Goal: Task Accomplishment & Management: Manage account settings

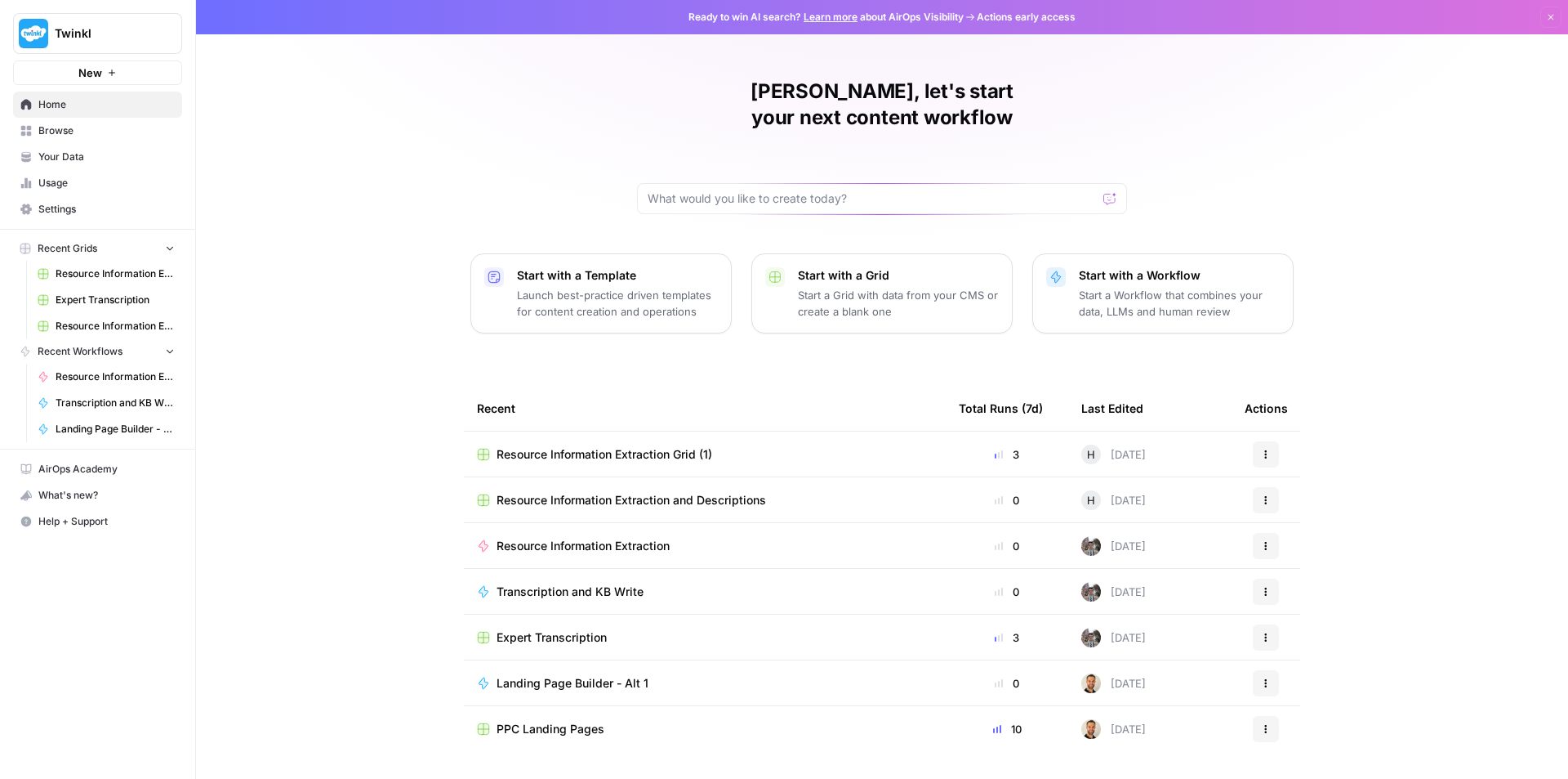
click at [85, 160] on span "Your Data" at bounding box center [106, 157] width 136 height 15
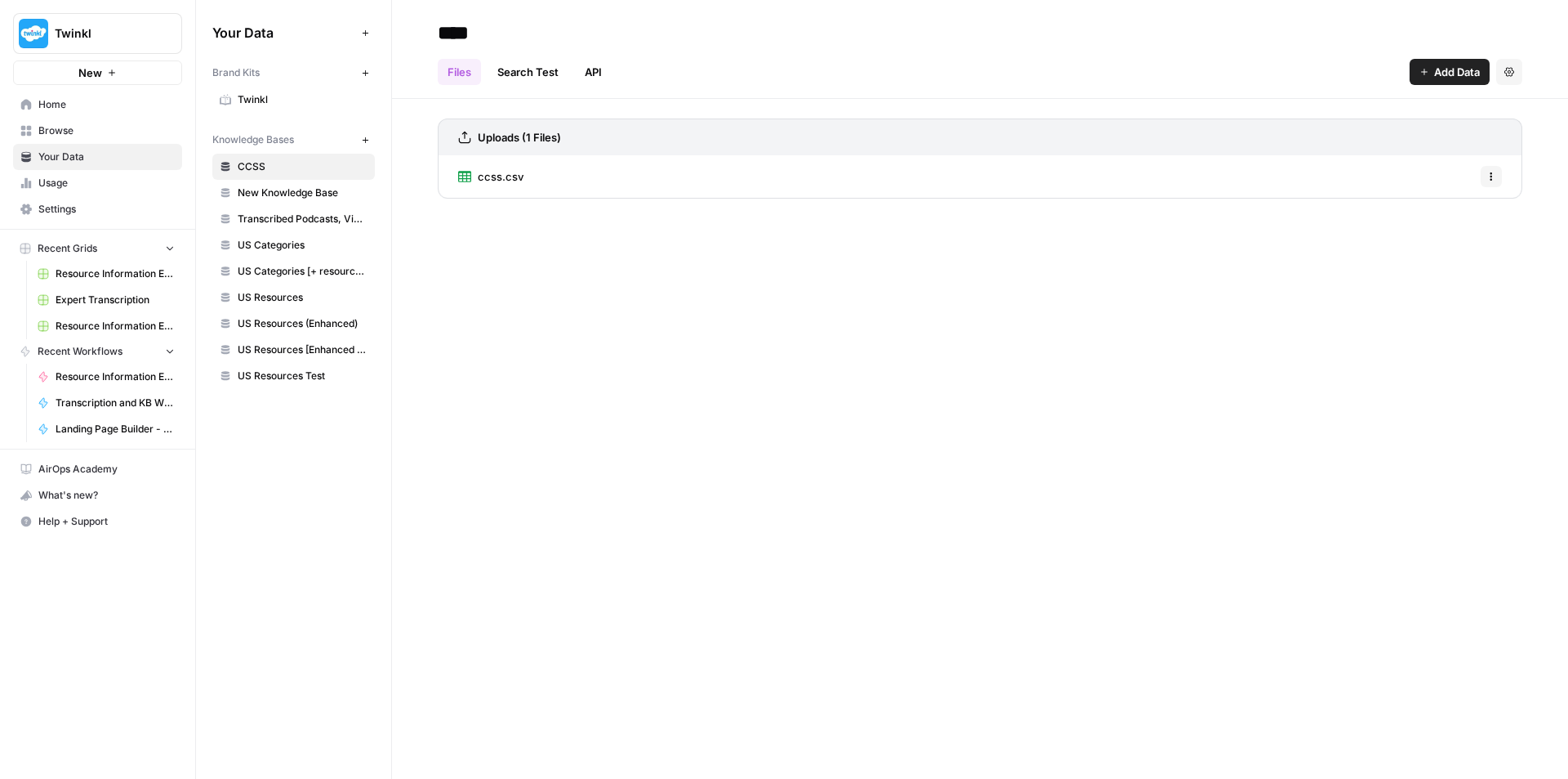
click at [273, 196] on span "New Knowledge Base" at bounding box center [302, 192] width 130 height 15
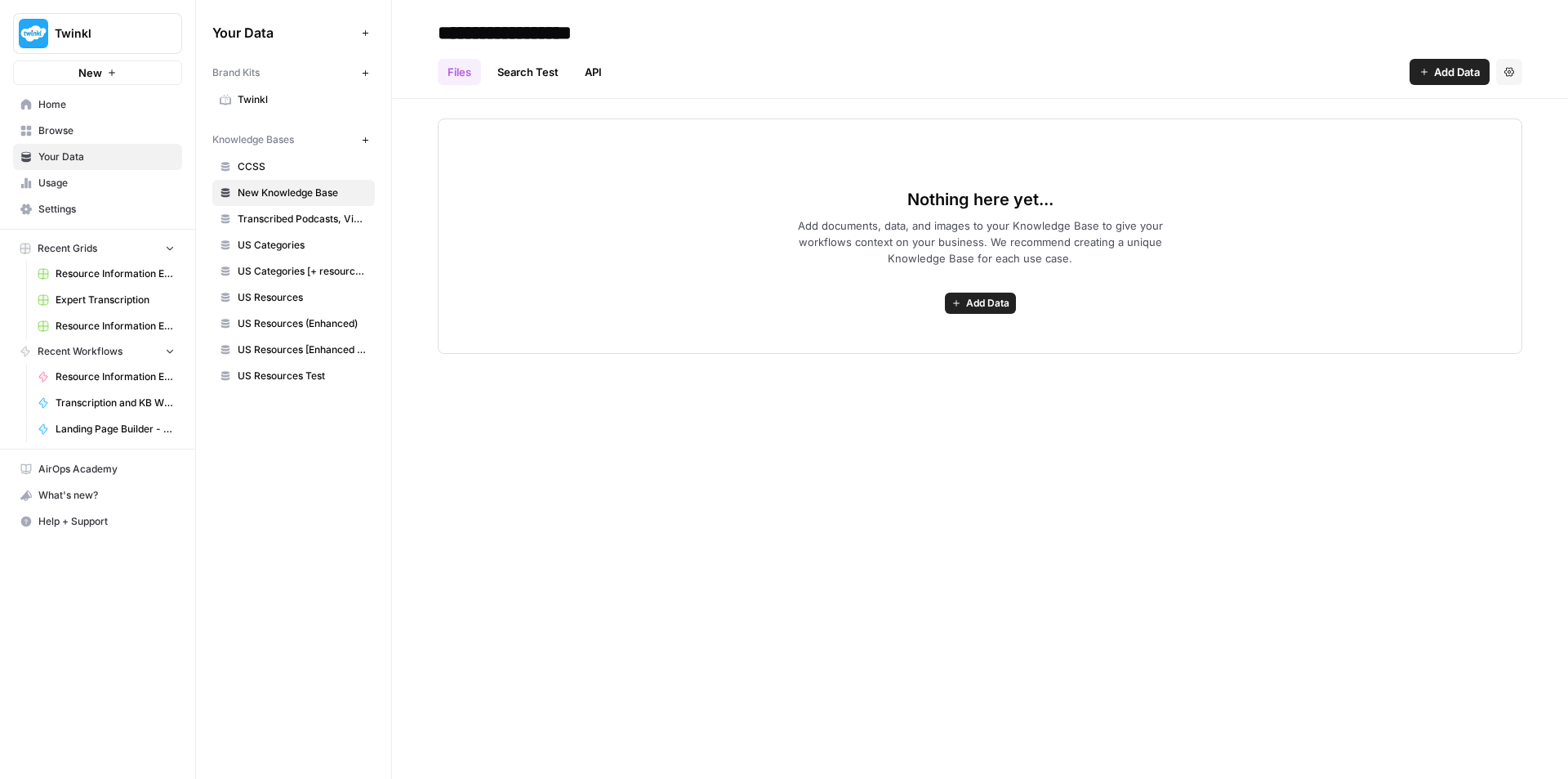
click at [1003, 311] on button "Add Data" at bounding box center [980, 303] width 71 height 21
click at [1515, 76] on button "Settings" at bounding box center [1508, 72] width 26 height 26
click at [986, 303] on span "Add Data" at bounding box center [988, 303] width 44 height 15
click at [541, 70] on link "Search Test" at bounding box center [528, 72] width 81 height 26
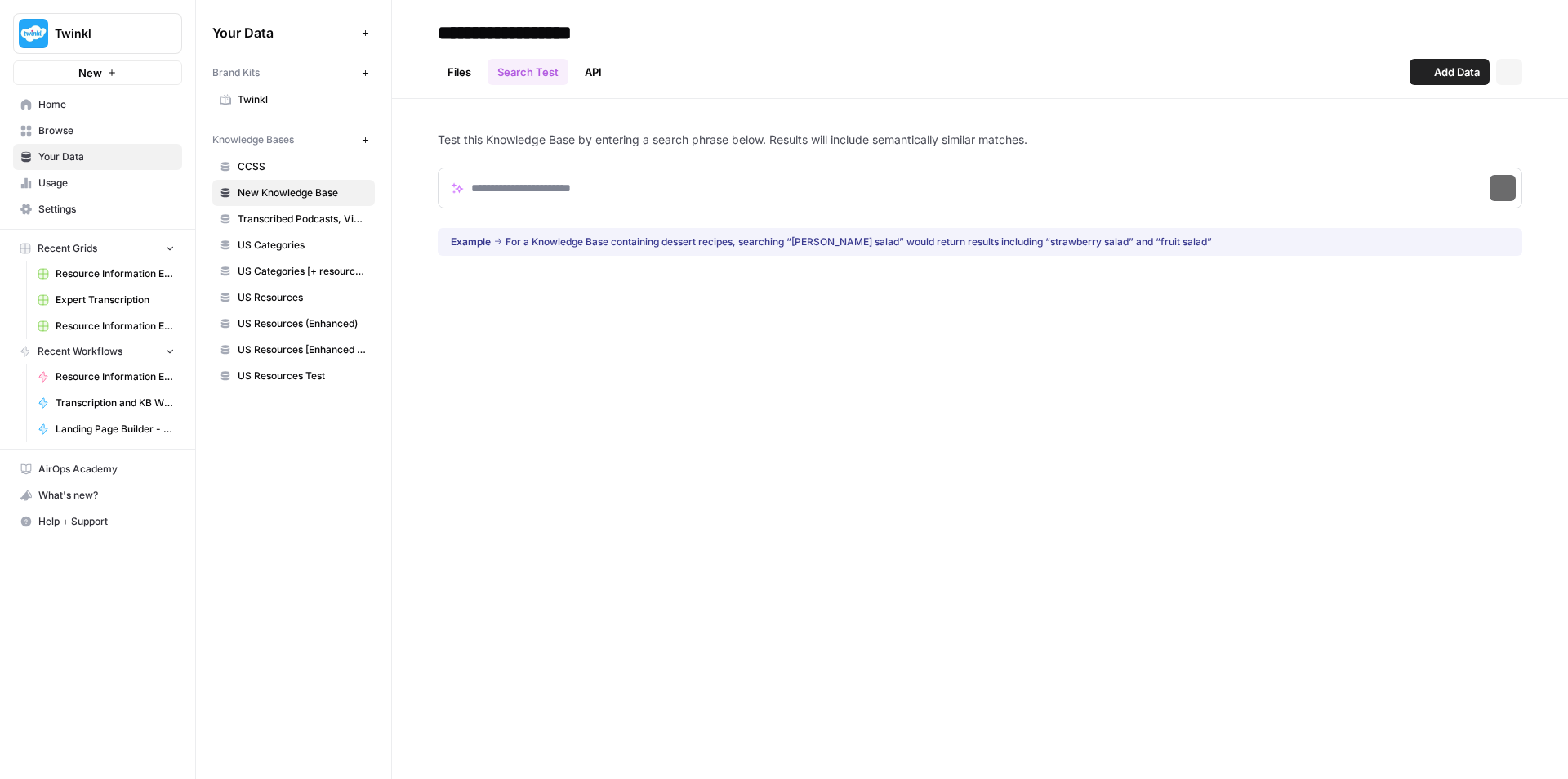
click at [591, 72] on link "API" at bounding box center [593, 72] width 37 height 26
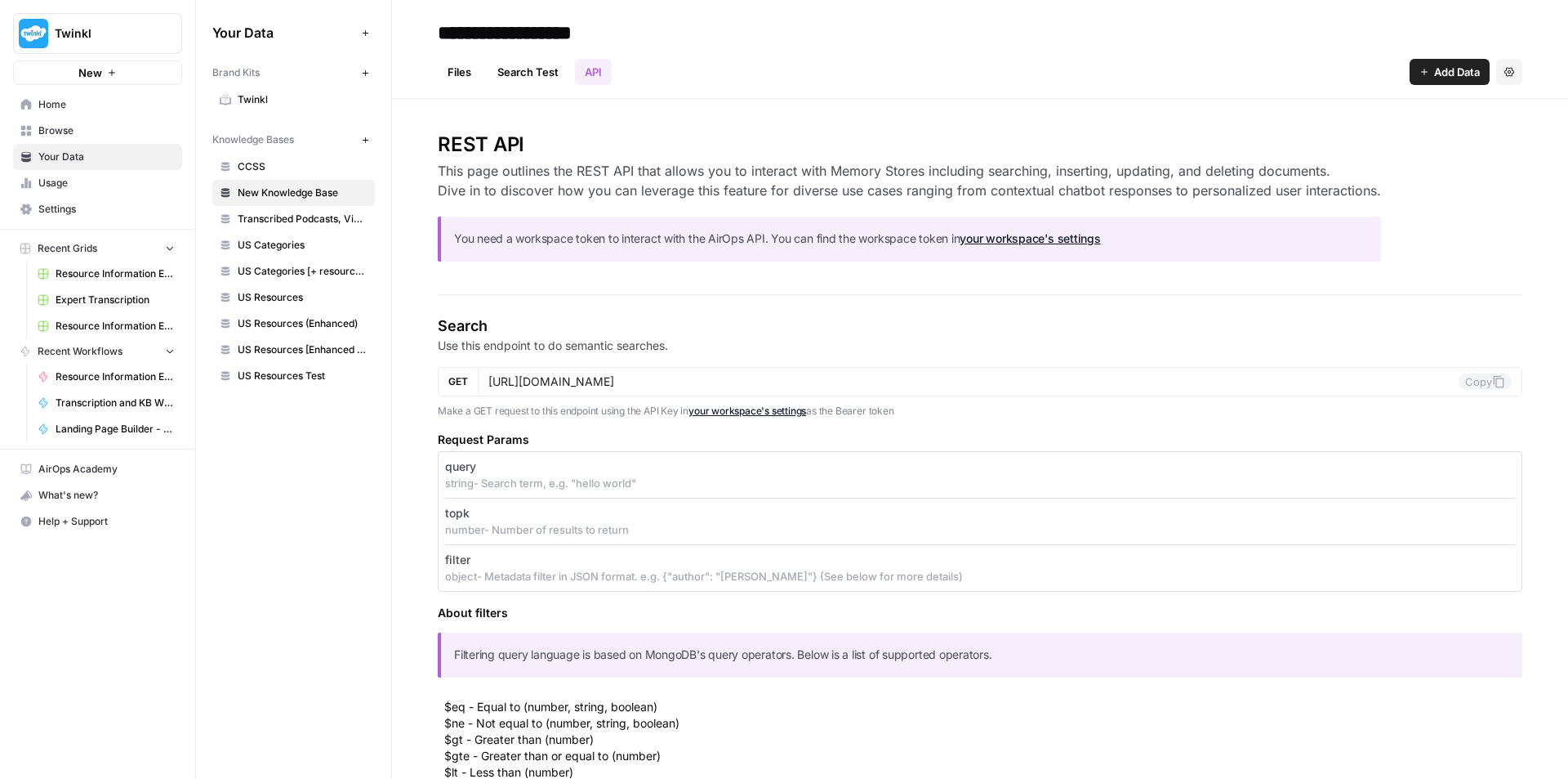
click at [479, 76] on ul "Files Search Test API" at bounding box center [525, 72] width 174 height 26
click at [465, 77] on link "Files" at bounding box center [460, 72] width 44 height 26
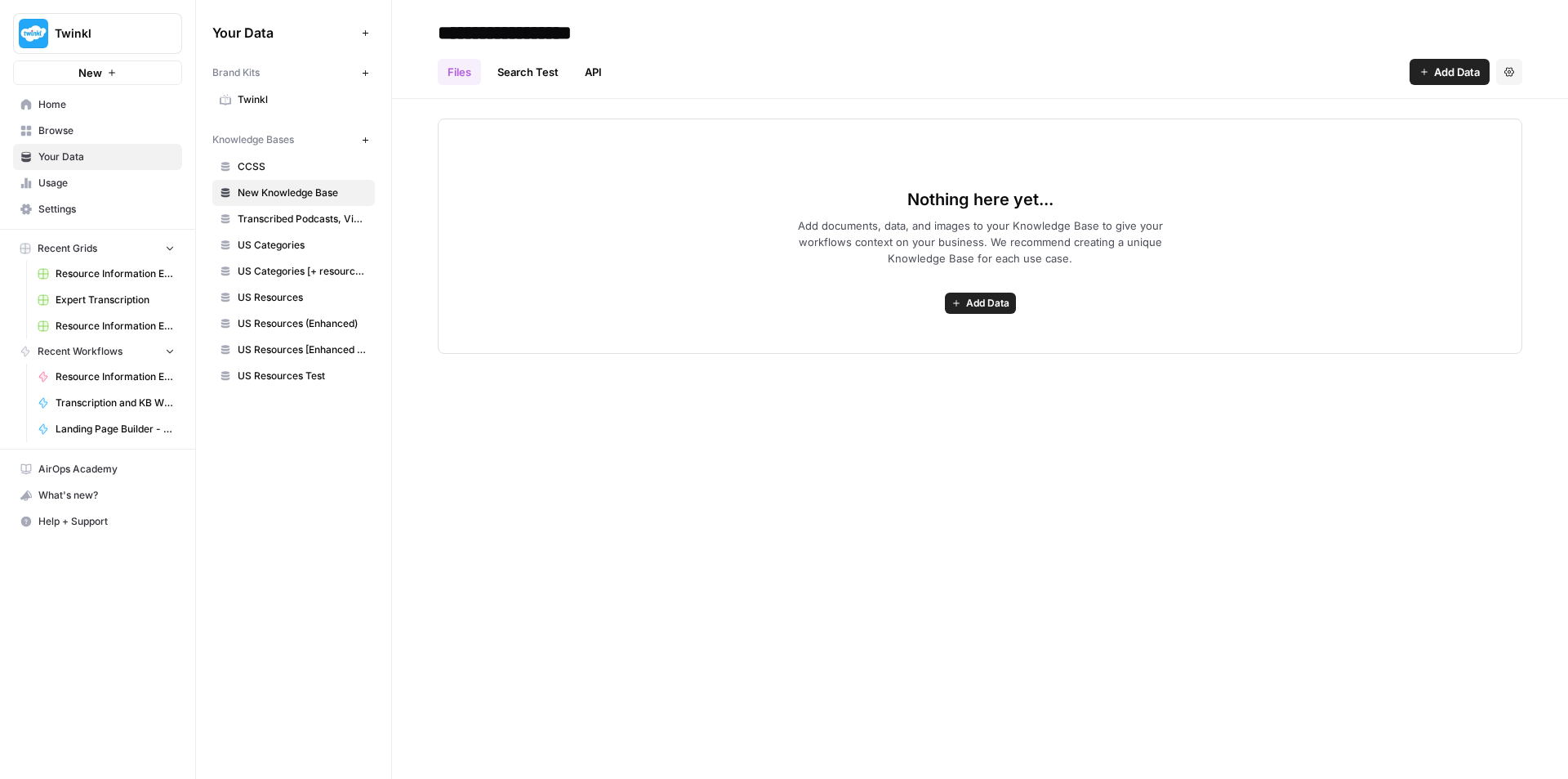
click at [988, 303] on span "Add Data" at bounding box center [988, 303] width 44 height 15
click at [918, 420] on span "Import File from Google Drive" at bounding box center [920, 420] width 149 height 16
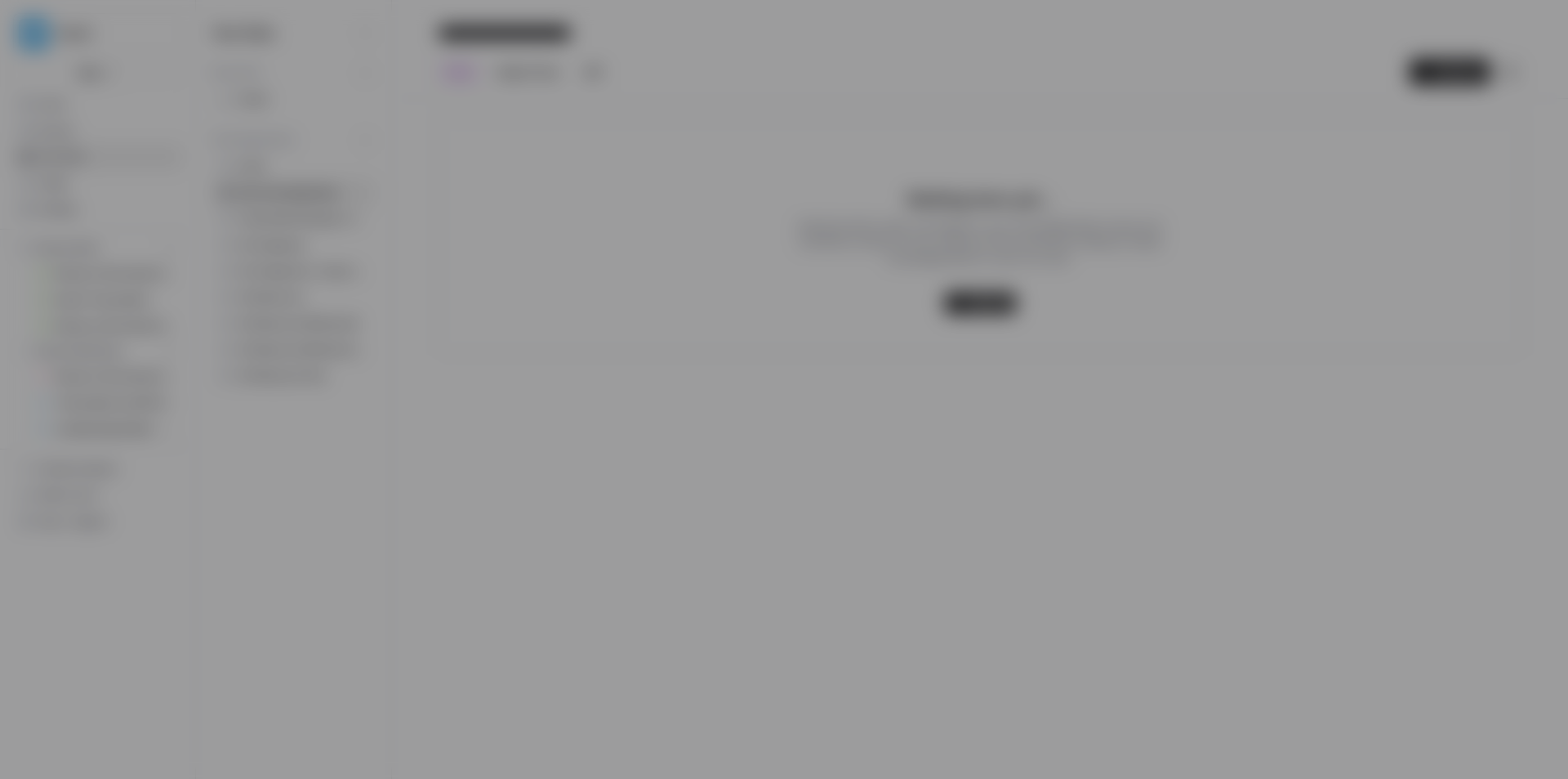
type input "[EMAIL_ADDRESS][DOMAIN_NAME]"
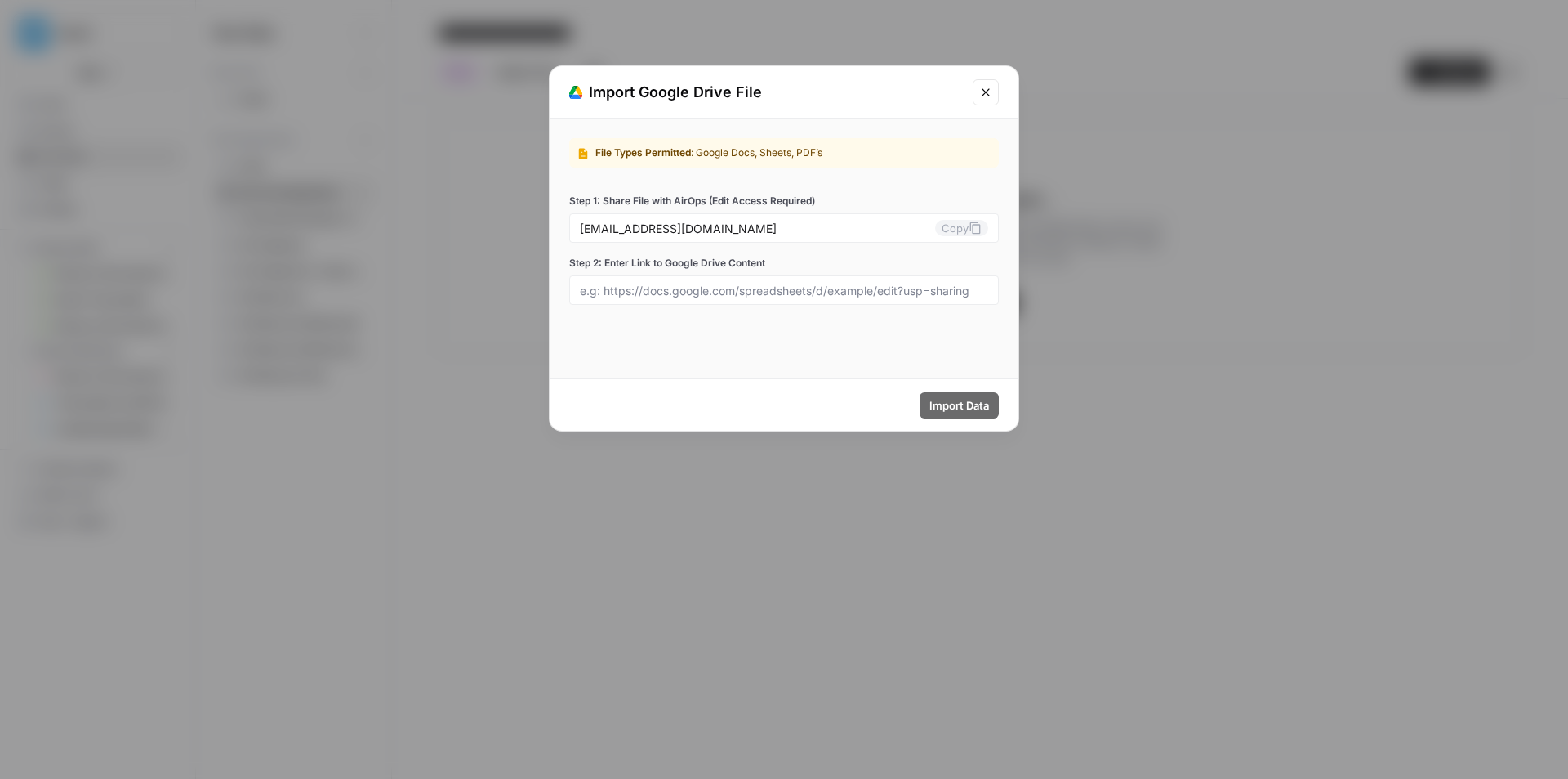
click at [1001, 93] on div "Import Google Drive File" at bounding box center [783, 93] width 469 height 53
click at [990, 90] on icon "Close modal" at bounding box center [985, 93] width 13 height 13
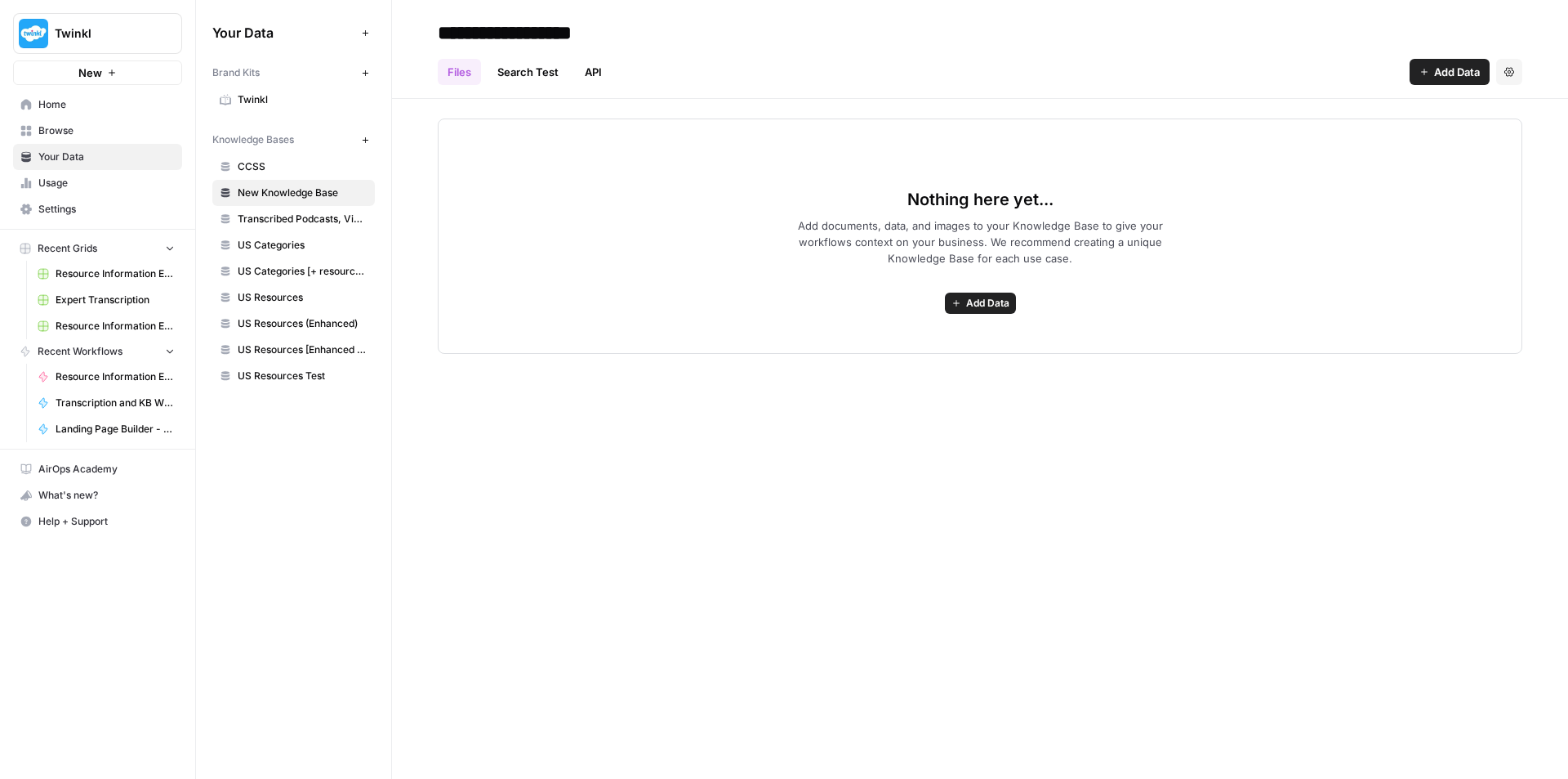
click at [121, 202] on span "Settings" at bounding box center [106, 209] width 136 height 15
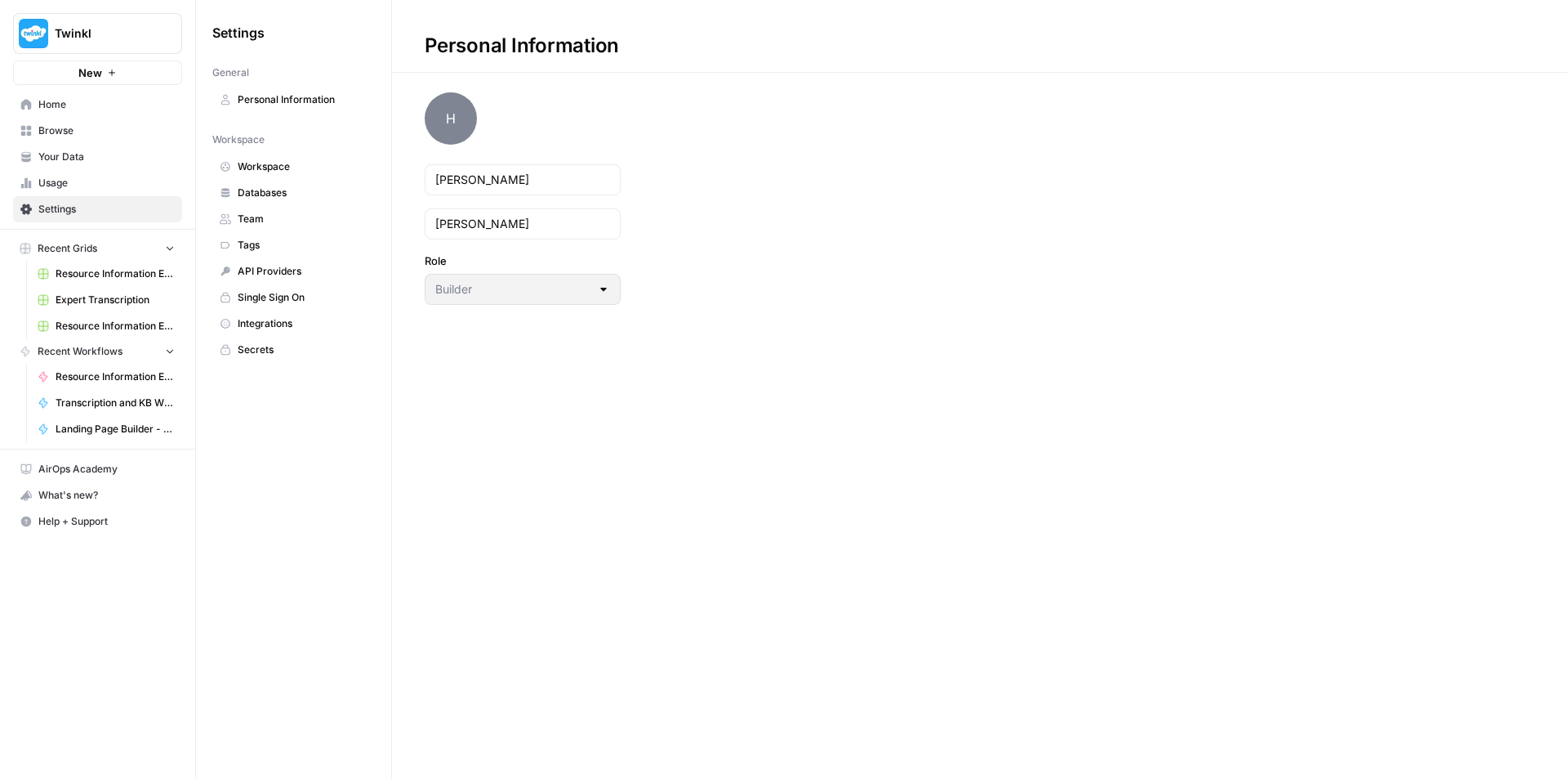
click at [291, 198] on span "Databases" at bounding box center [302, 192] width 130 height 15
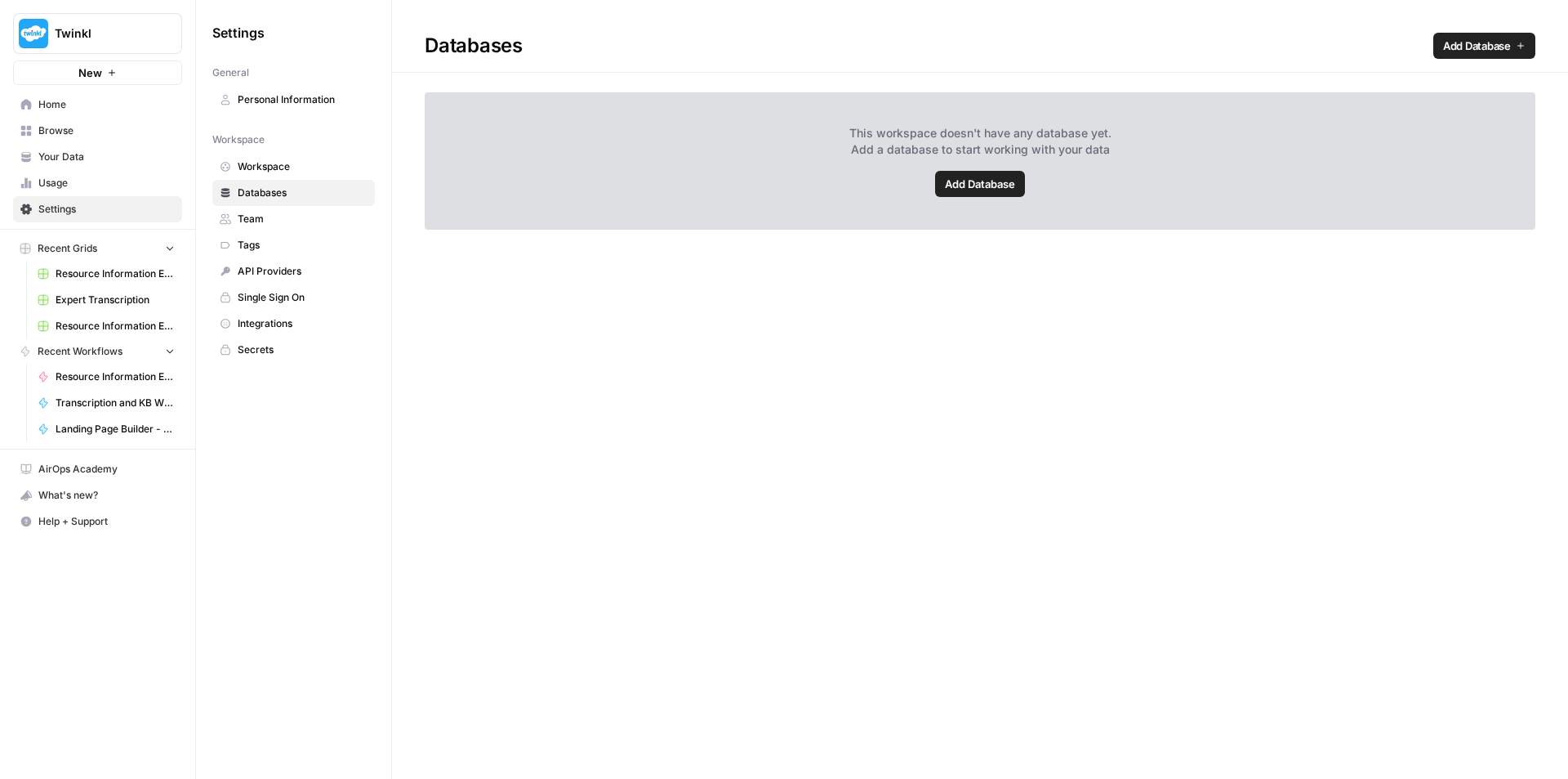
click at [259, 317] on span "Integrations" at bounding box center [302, 324] width 130 height 15
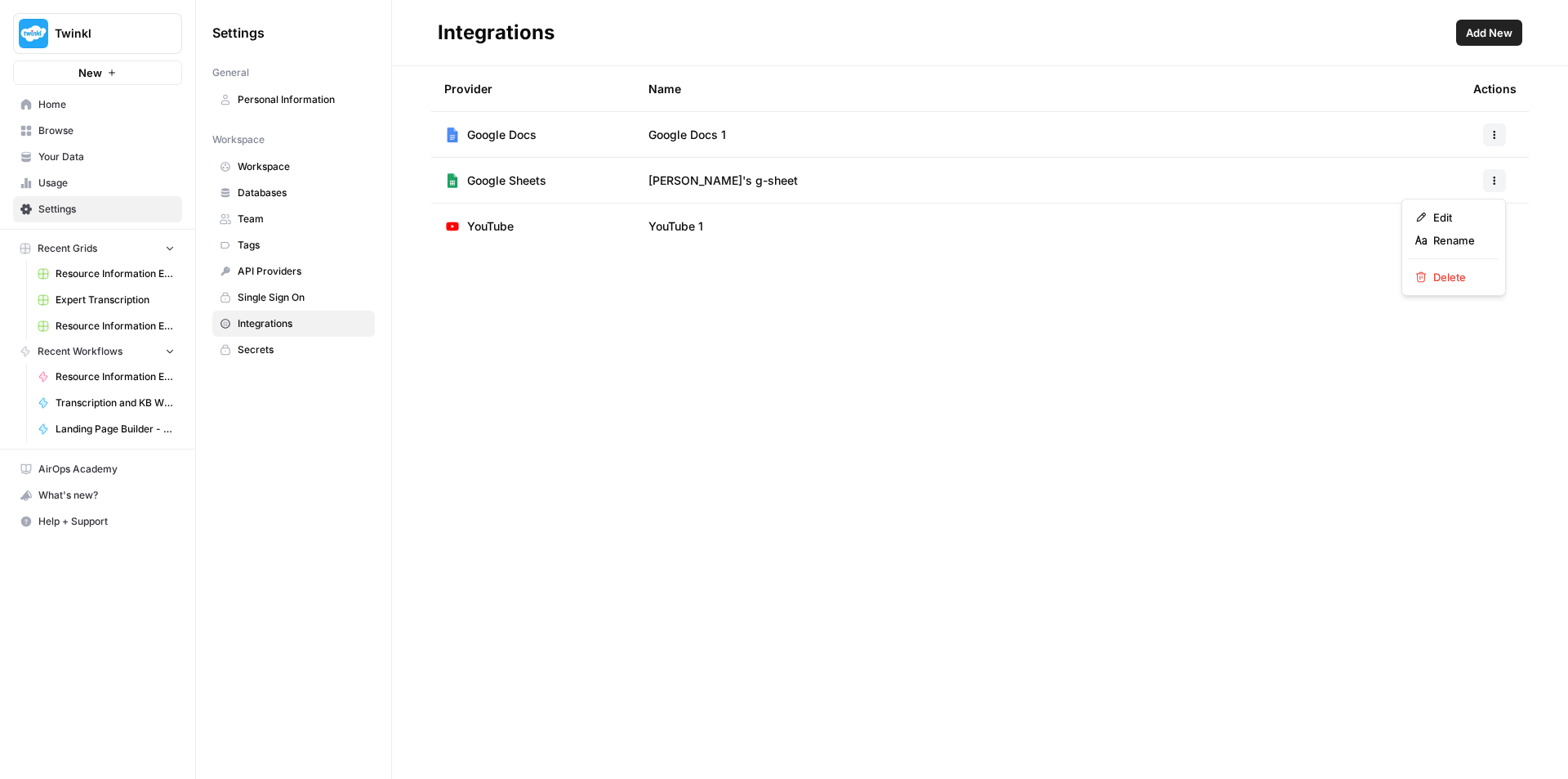
click at [1490, 185] on button "button" at bounding box center [1494, 180] width 23 height 23
click at [1489, 136] on icon "button" at bounding box center [1494, 134] width 10 height 10
click at [862, 419] on div "Provider Name Actions Google Docs Google Docs 1 Google Sheets [PERSON_NAME]'s g…" at bounding box center [979, 423] width 1176 height 713
click at [1467, 41] on button "Add New" at bounding box center [1488, 33] width 66 height 26
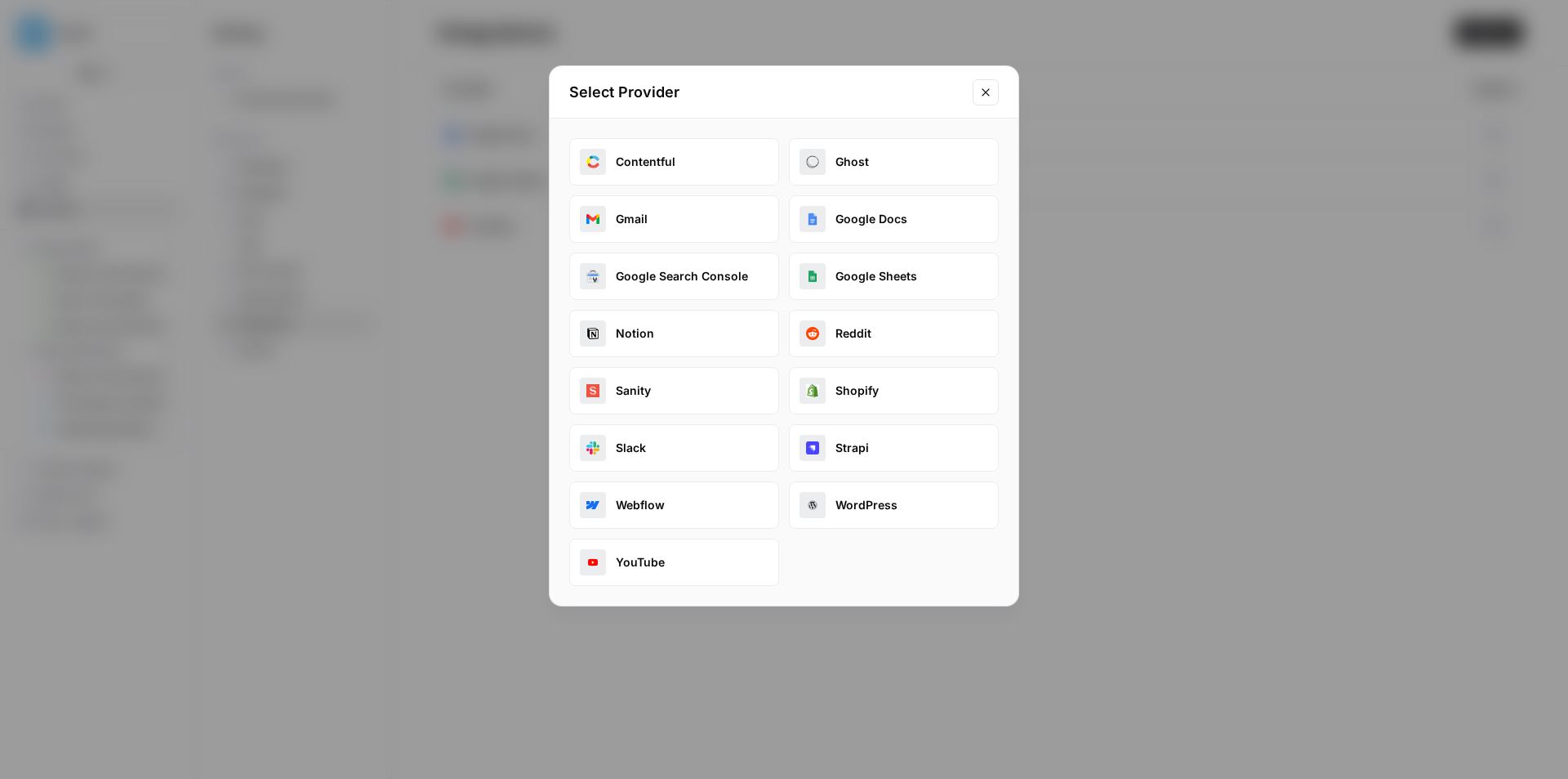
click at [984, 93] on icon "Close modal" at bounding box center [985, 92] width 7 height 7
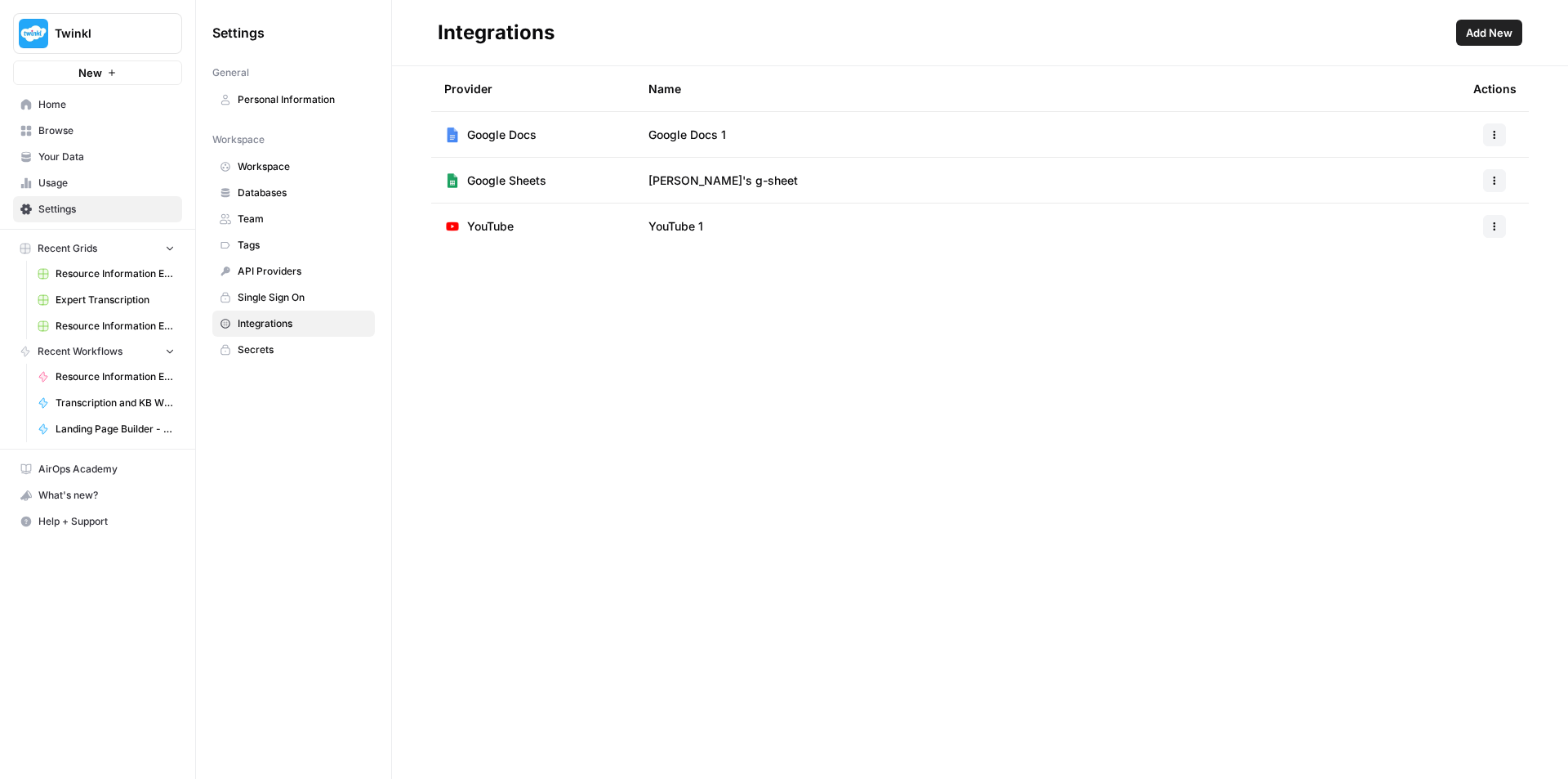
click at [237, 267] on link "API Providers" at bounding box center [293, 271] width 162 height 26
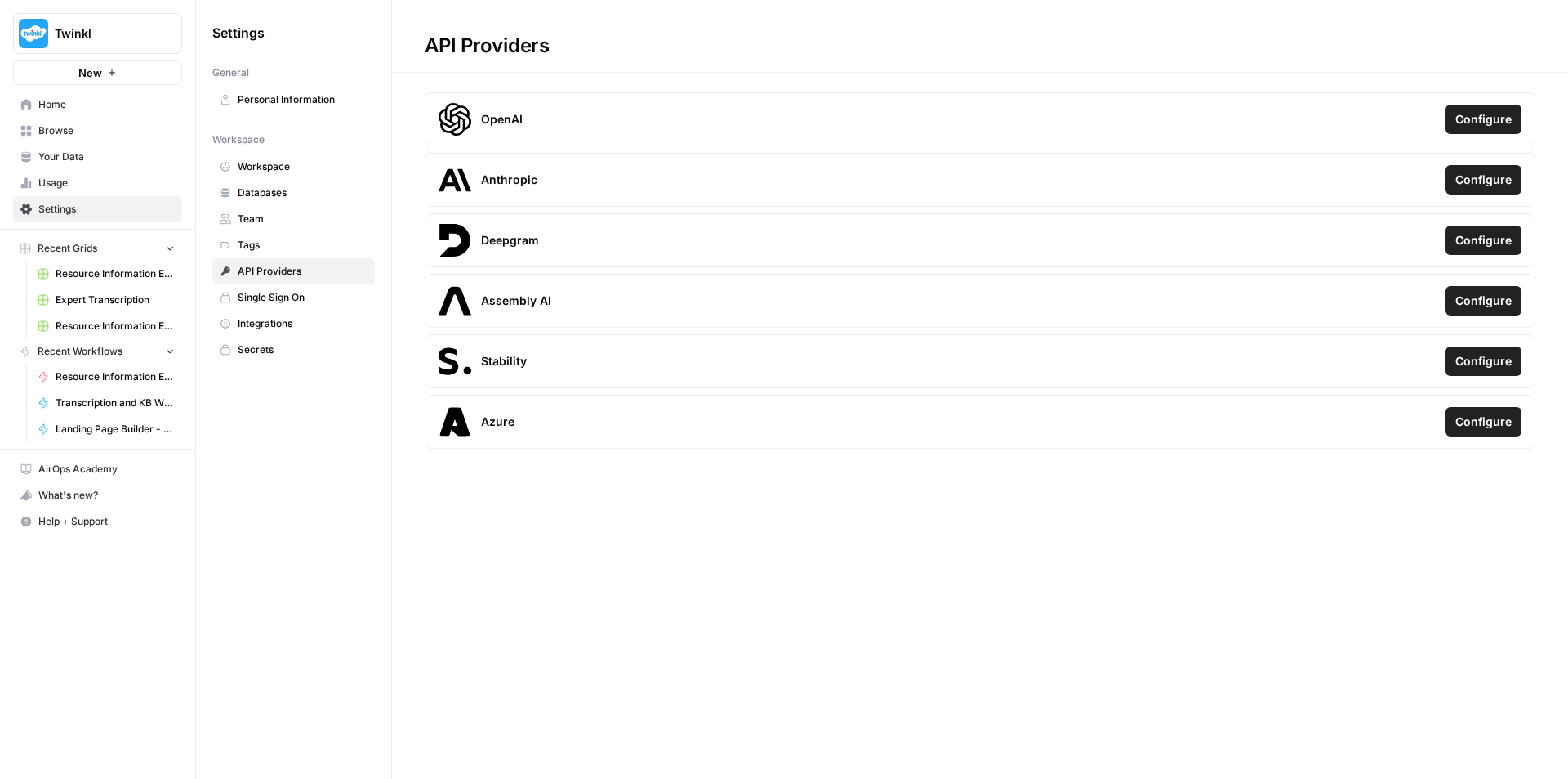
click at [270, 193] on span "Databases" at bounding box center [302, 192] width 130 height 15
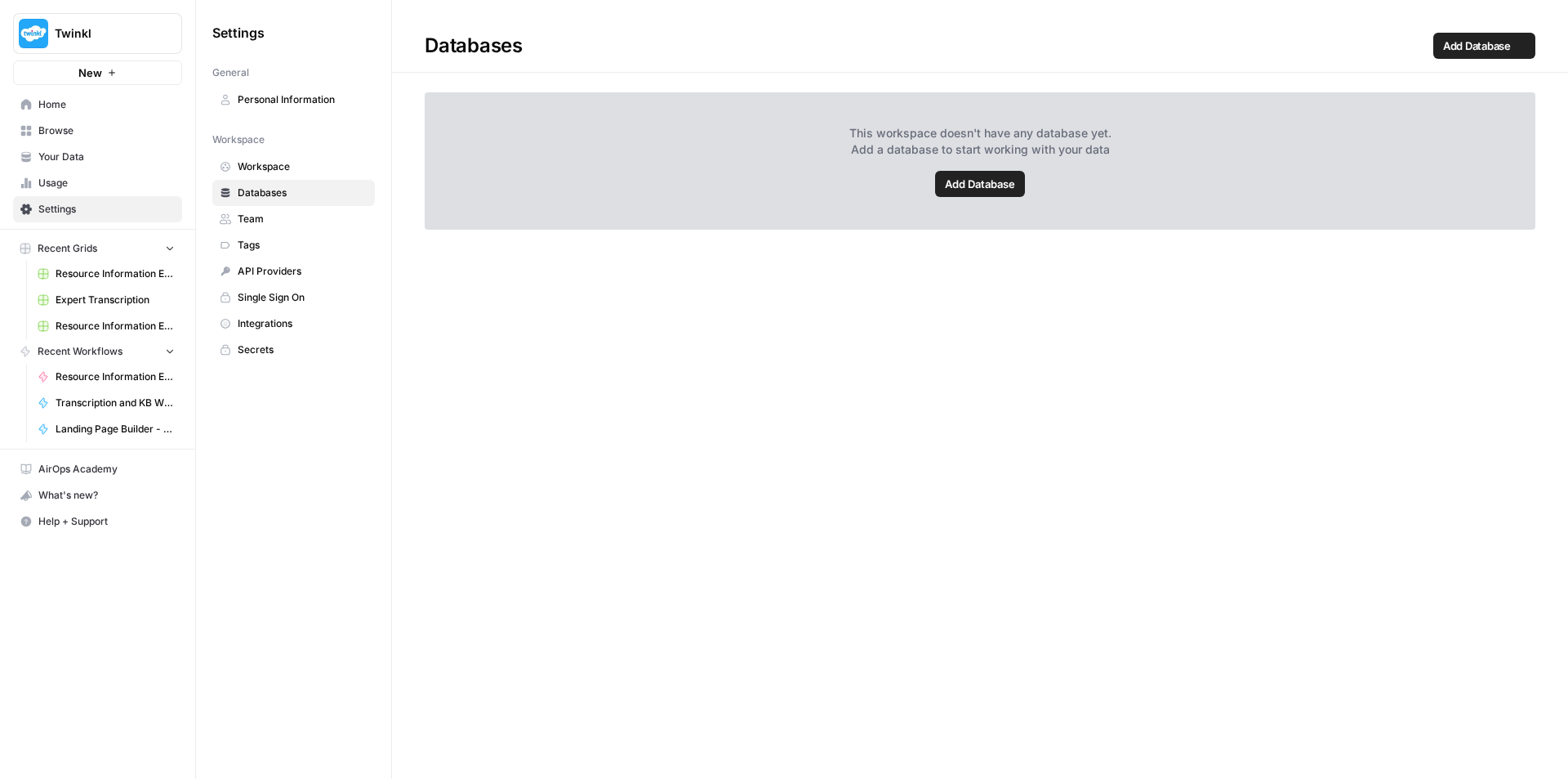
click at [270, 217] on span "Team" at bounding box center [302, 219] width 130 height 15
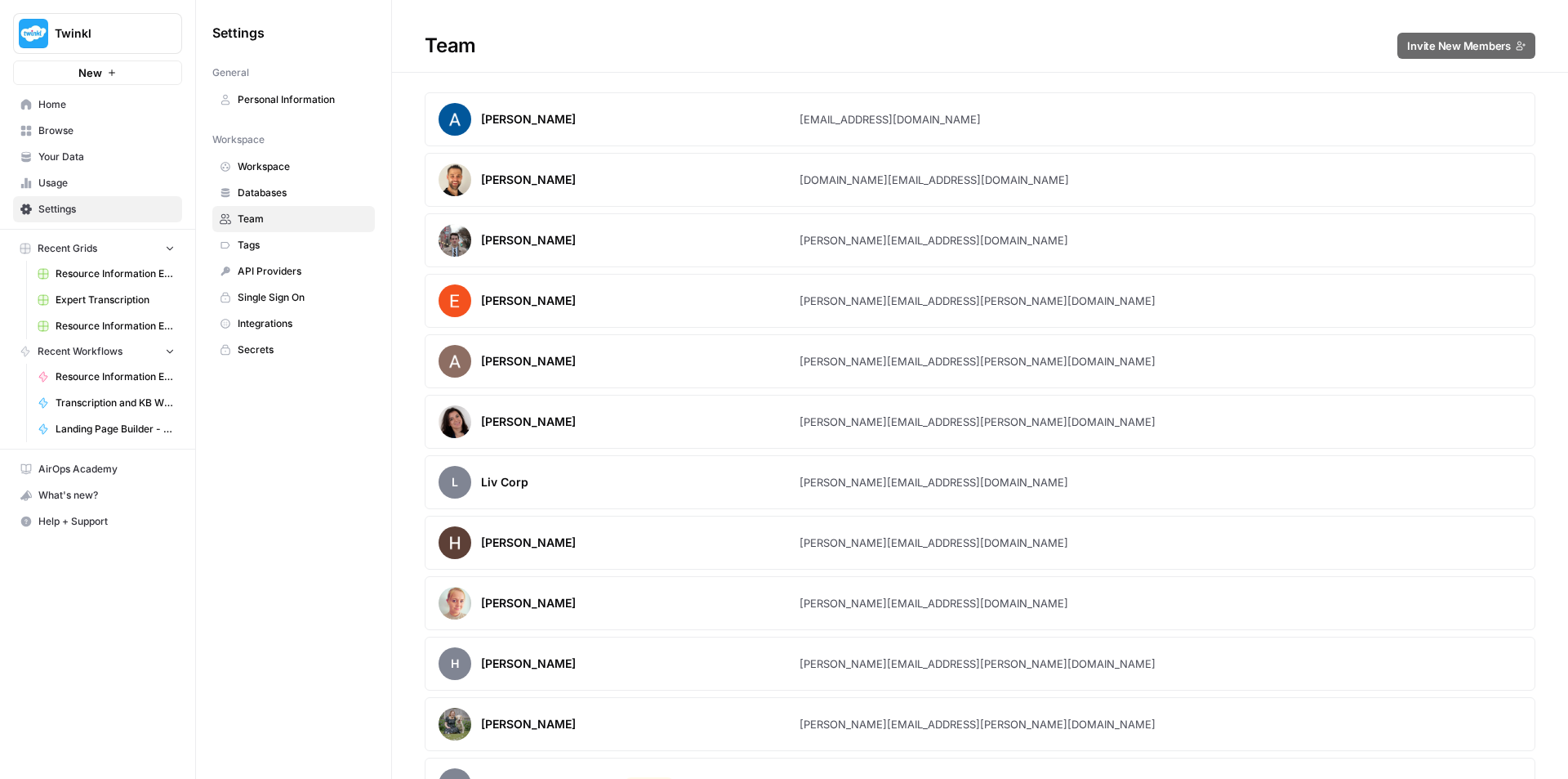
click at [274, 167] on span "Workspace" at bounding box center [302, 167] width 130 height 15
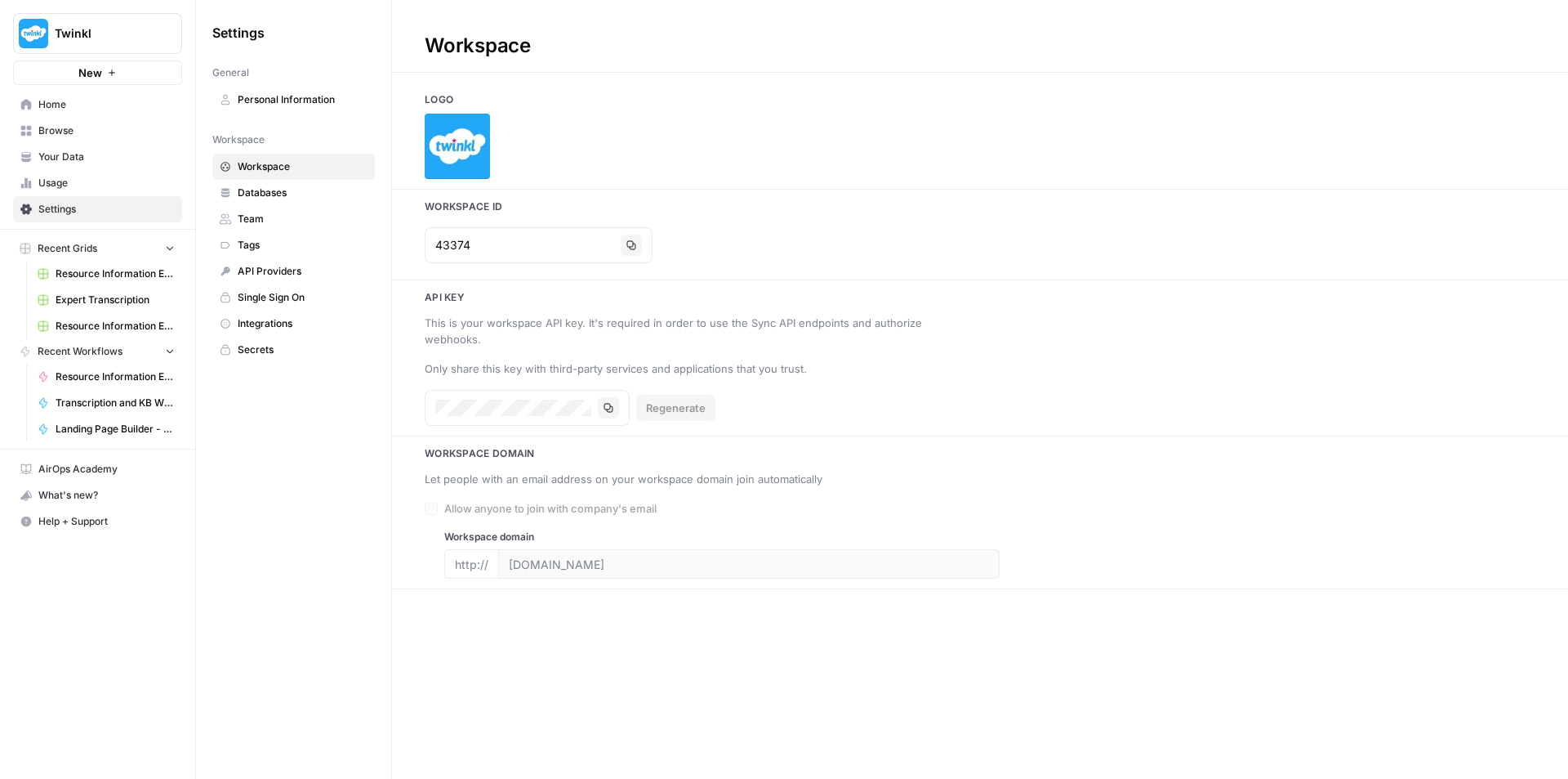
click at [79, 465] on span "AirOps Academy" at bounding box center [106, 469] width 136 height 15
